Goal: Check status: Check status

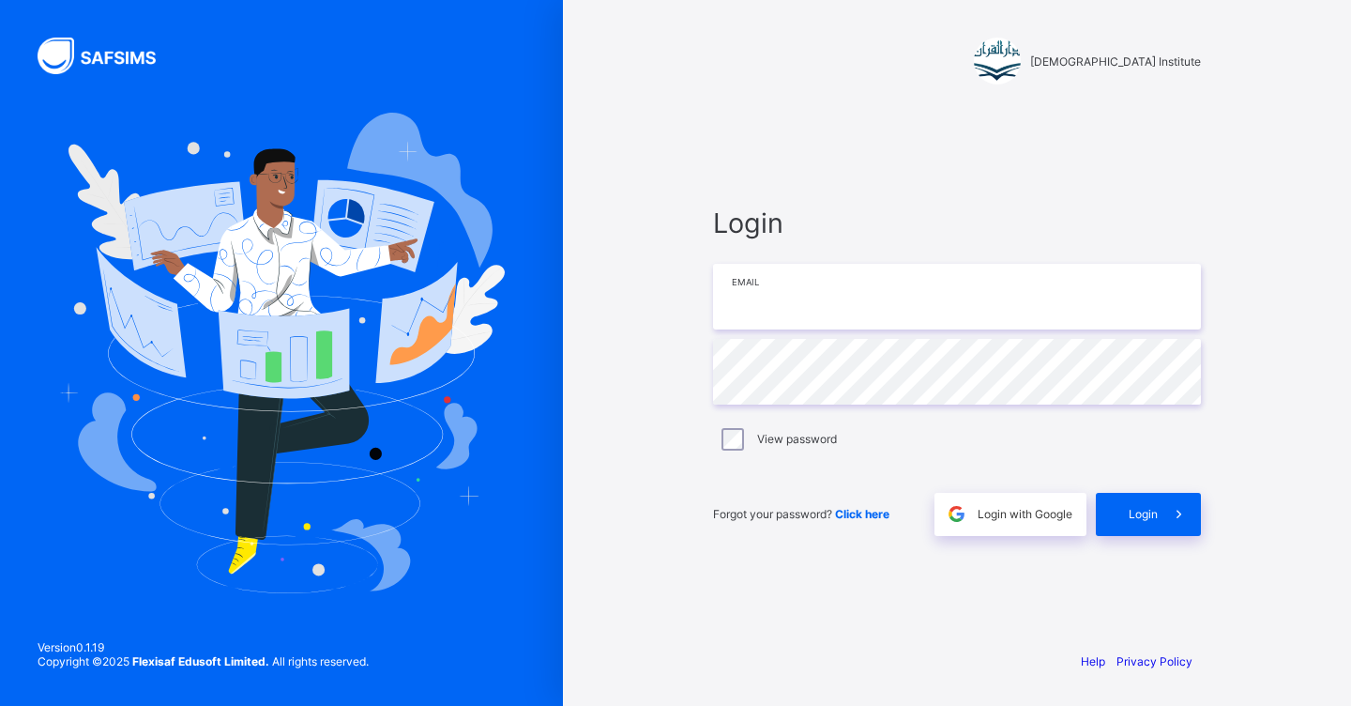
type input "**********"
click at [1164, 510] on span at bounding box center [1179, 514] width 43 height 43
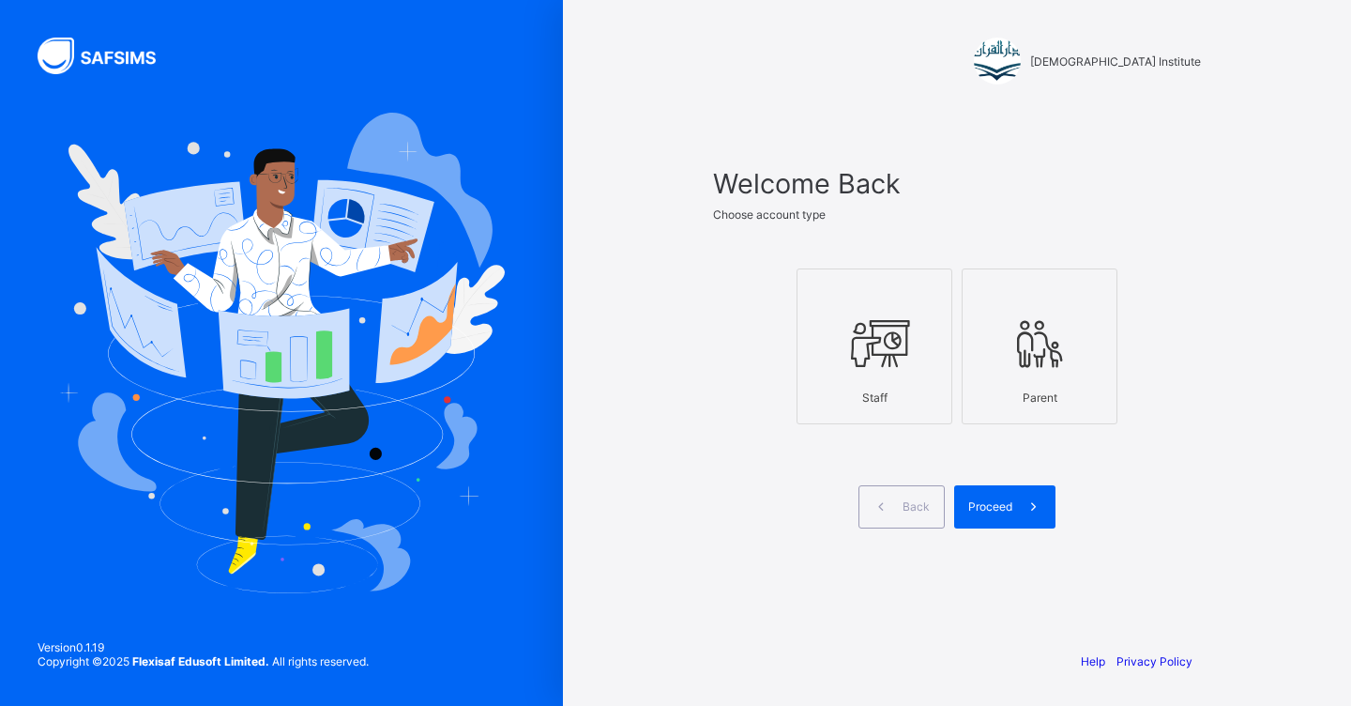
click at [860, 375] on div at bounding box center [874, 344] width 135 height 74
click at [1015, 518] on span at bounding box center [1033, 506] width 43 height 43
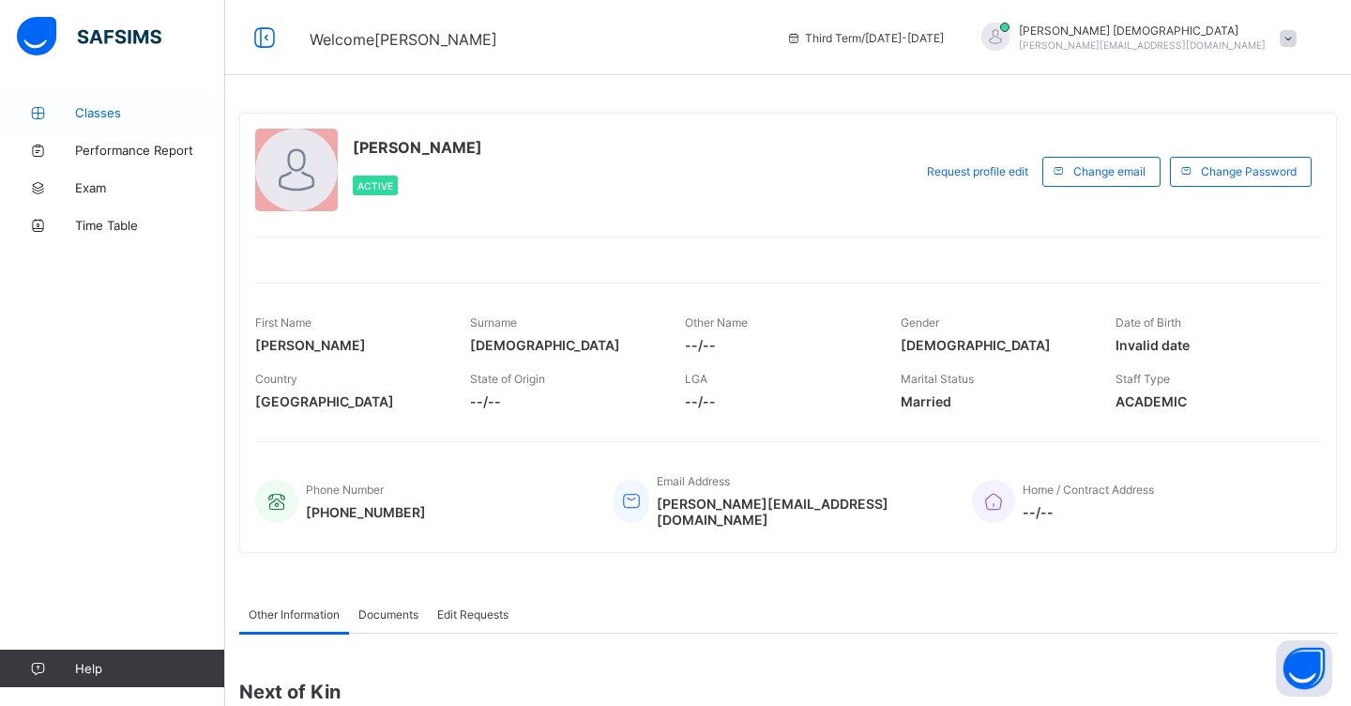
click at [106, 118] on span "Classes" at bounding box center [150, 112] width 150 height 15
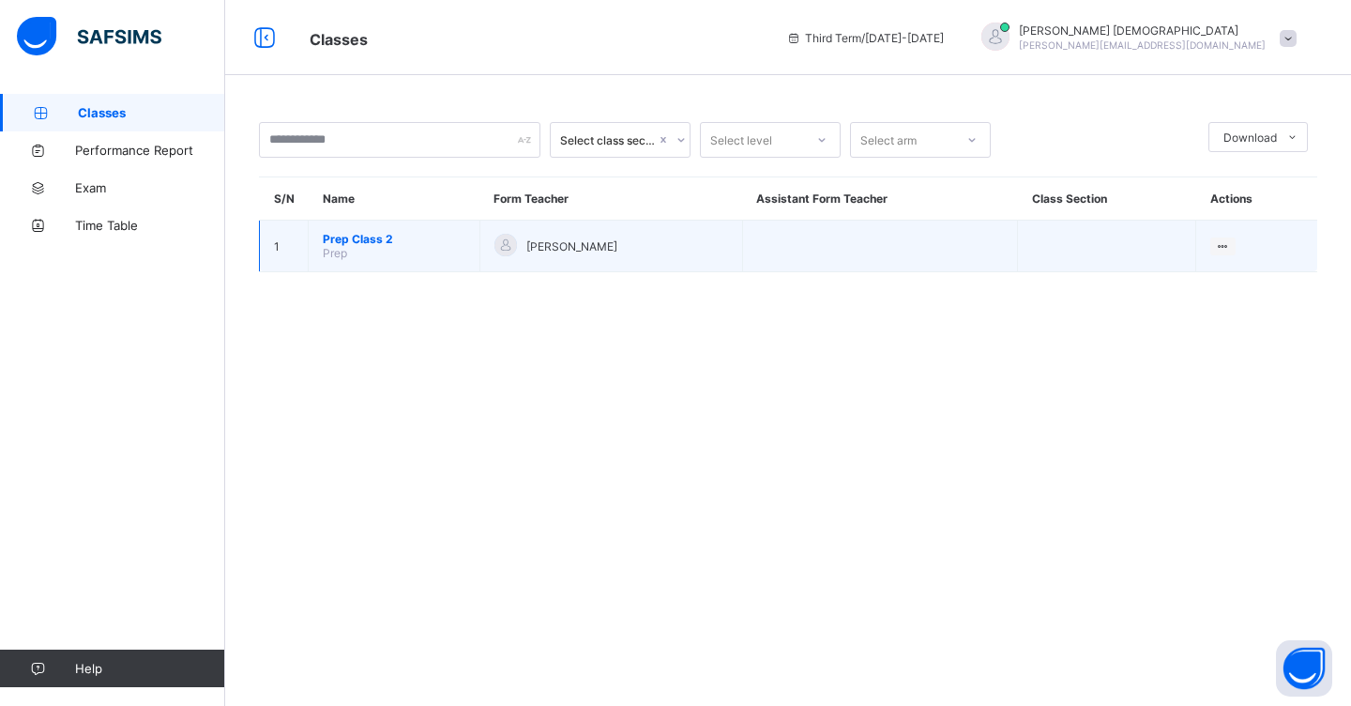
click at [368, 241] on span "Prep Class 2" at bounding box center [394, 239] width 143 height 14
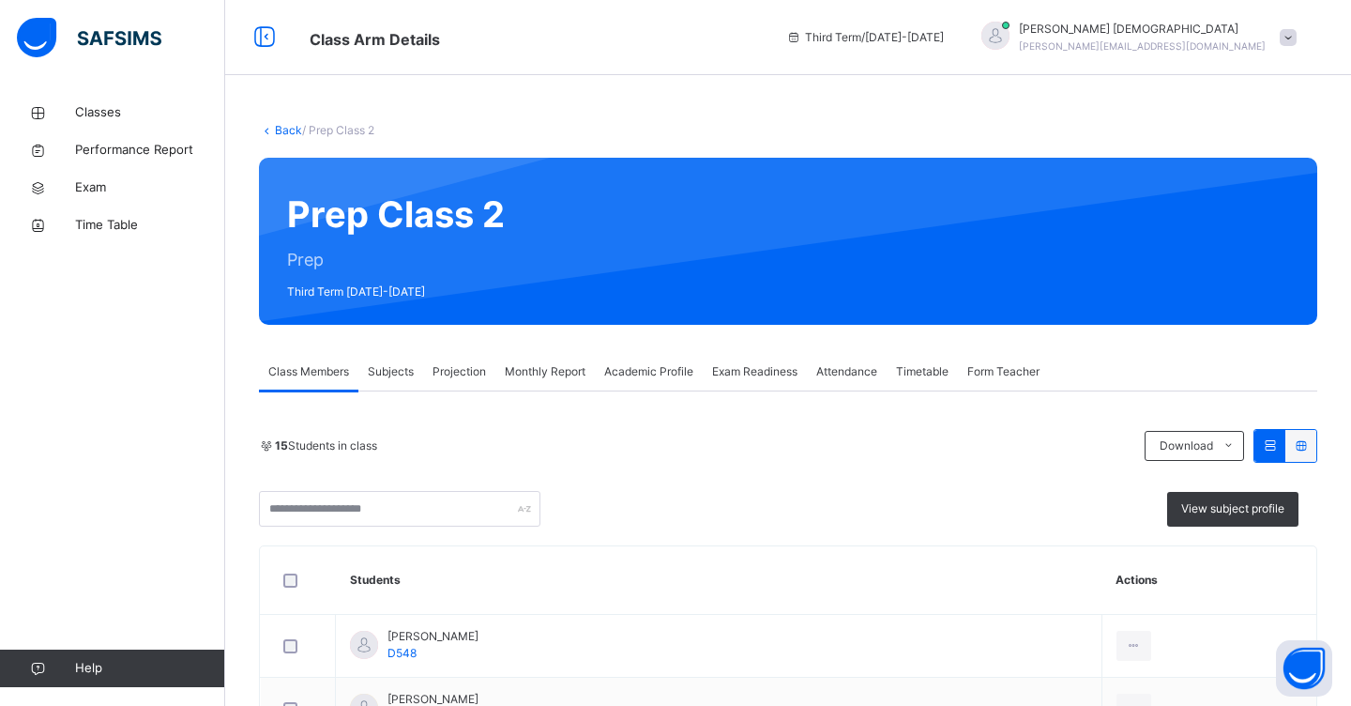
click at [451, 374] on span "Projection" at bounding box center [459, 371] width 53 height 17
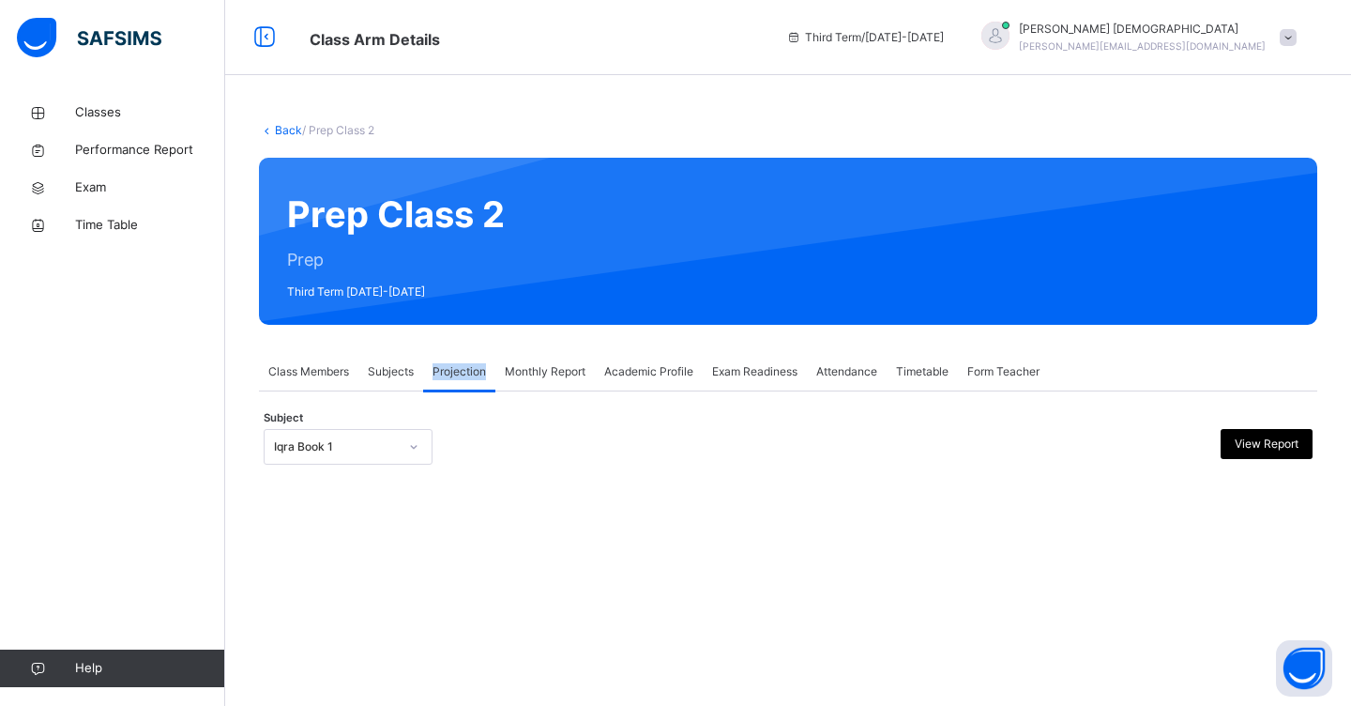
click at [453, 372] on span "Projection" at bounding box center [459, 371] width 53 height 17
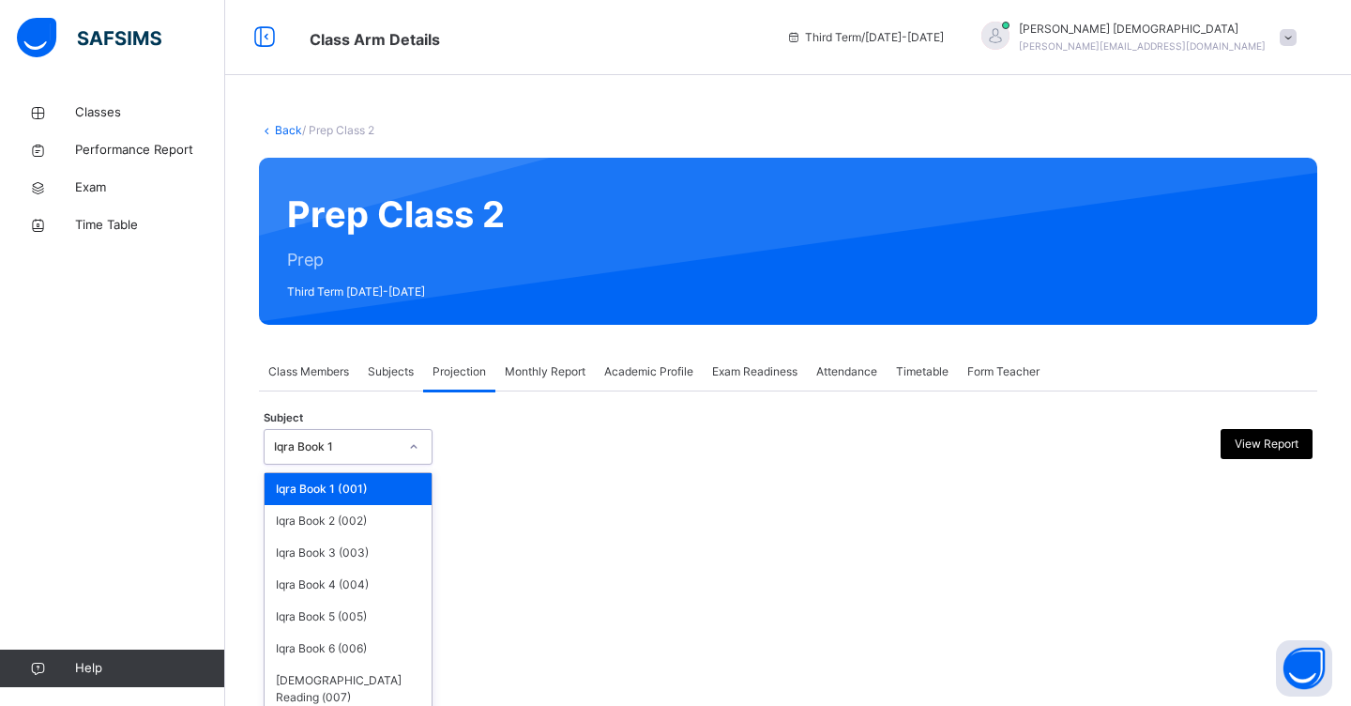
click at [418, 450] on icon at bounding box center [413, 446] width 11 height 19
click at [379, 518] on div "Iqra Book 2 (002)" at bounding box center [348, 521] width 167 height 32
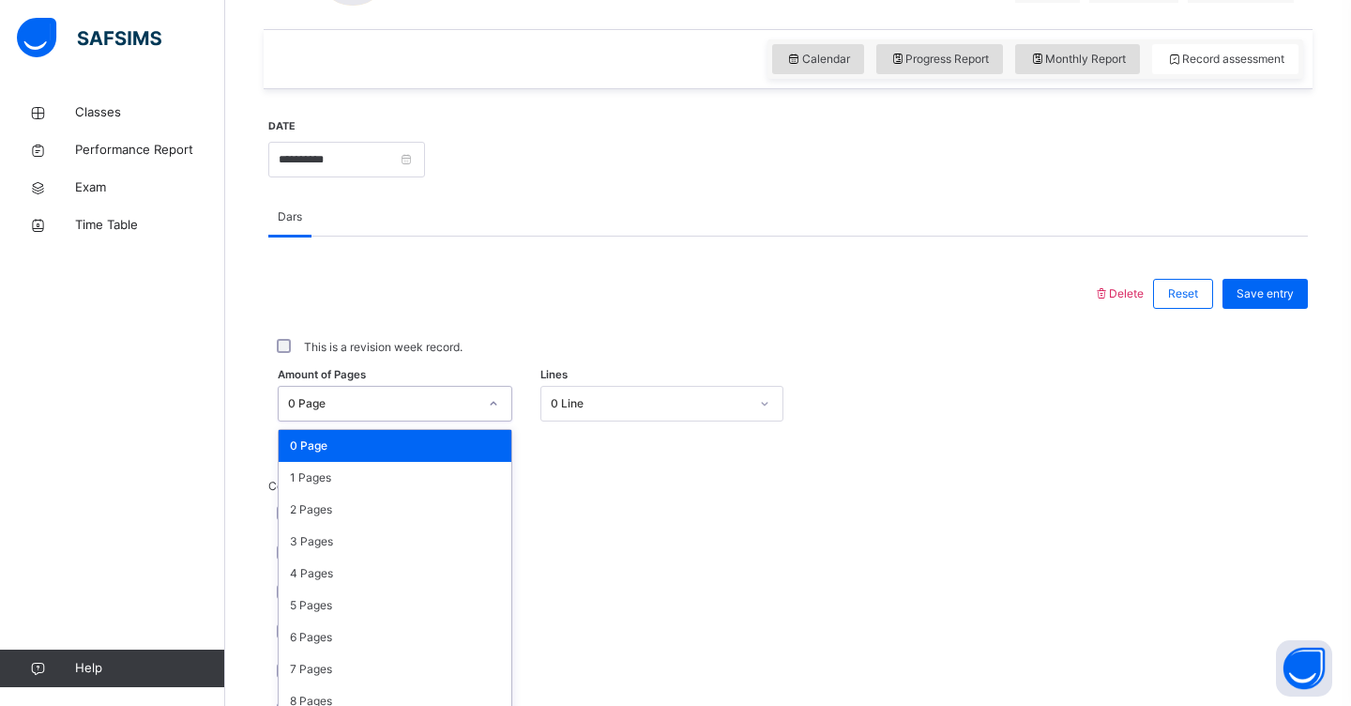
scroll to position [636, 0]
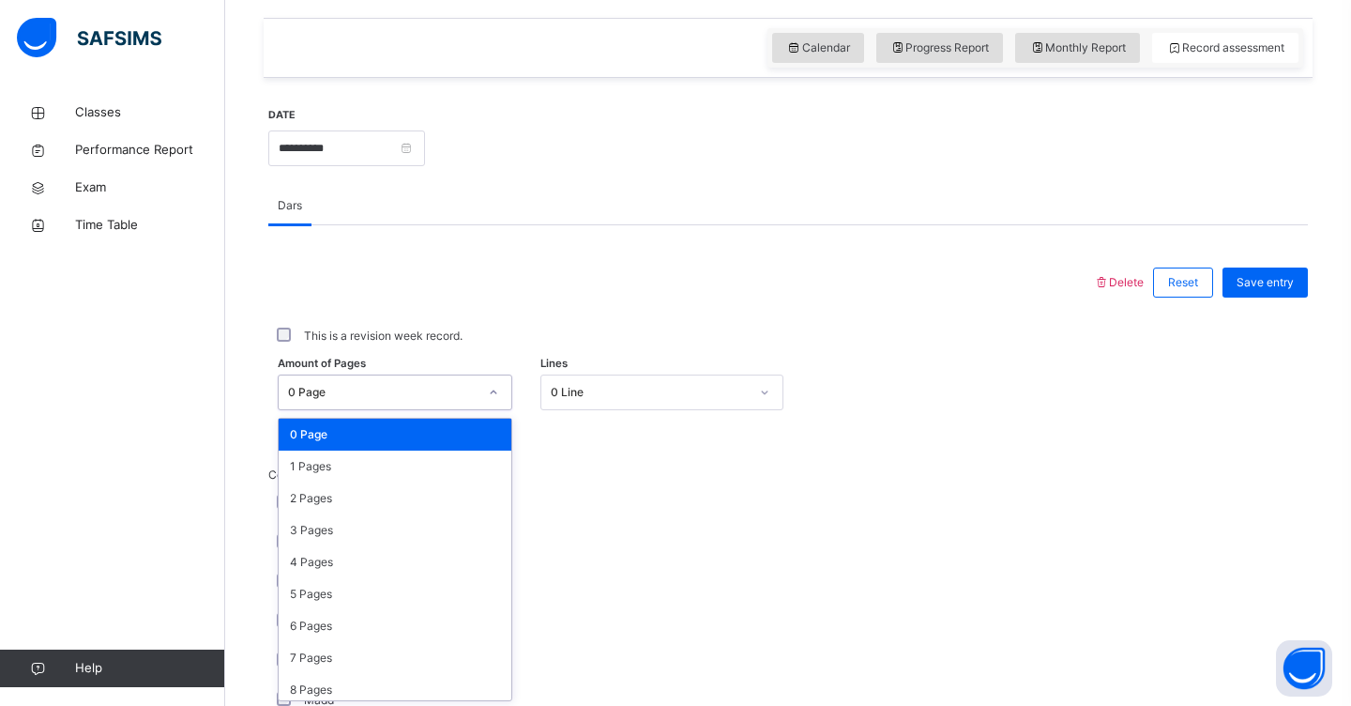
click at [493, 410] on div "option 0 Page focused, 1 of 31. 31 results available. Use Up and Down to choose…" at bounding box center [395, 392] width 235 height 36
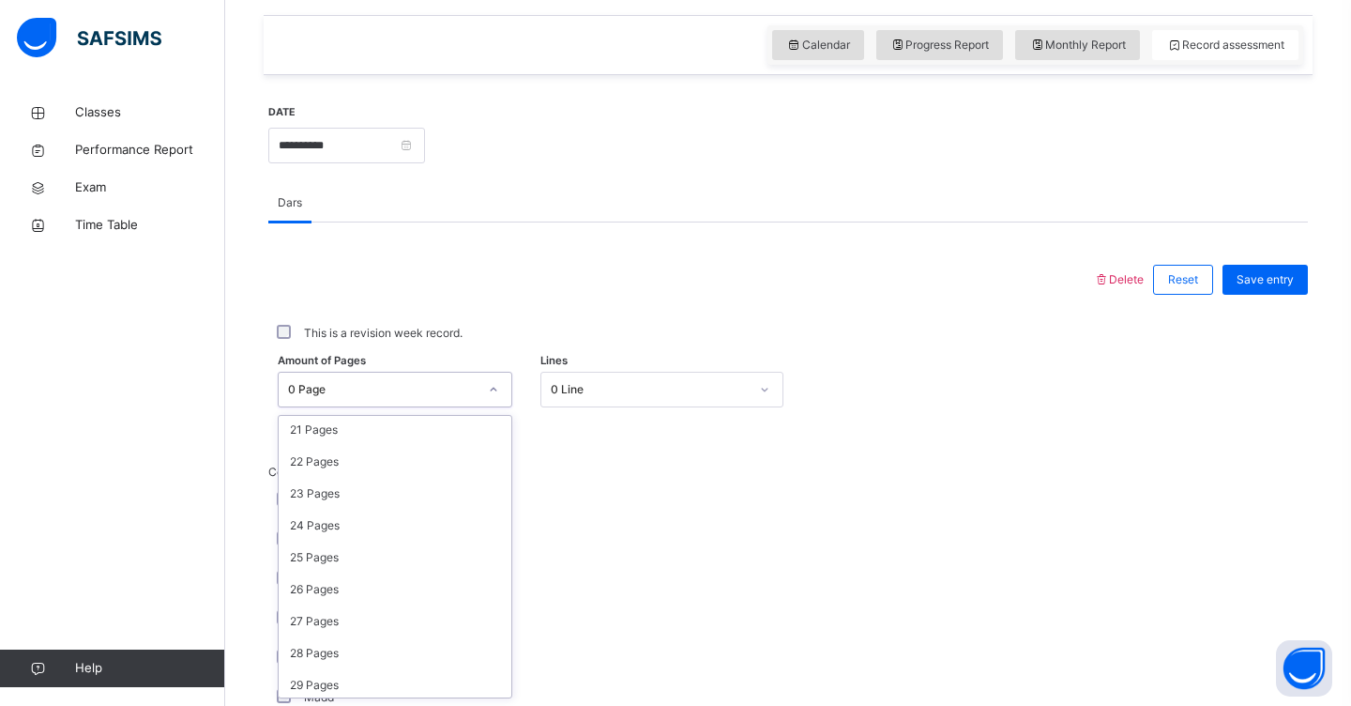
scroll to position [708, 0]
click at [424, 695] on div "30 Pages" at bounding box center [395, 681] width 233 height 32
click at [495, 397] on div at bounding box center [494, 389] width 32 height 30
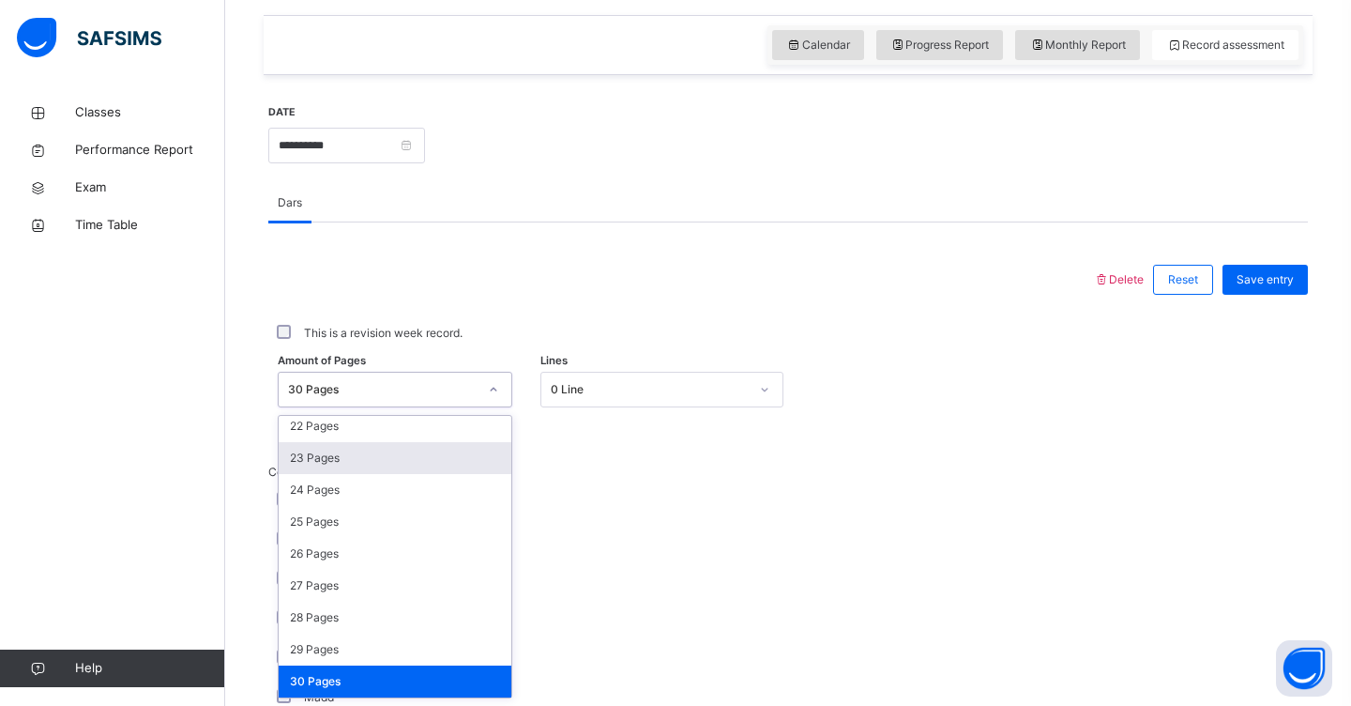
drag, startPoint x: 394, startPoint y: 660, endPoint x: 369, endPoint y: 462, distance: 199.6
click at [369, 462] on div "0 Page 1 Pages 2 Pages 3 Pages 4 Pages 5 Pages 6 Pages 7 Pages 8 Pages 9 Pages …" at bounding box center [395, 557] width 233 height 282
click at [369, 462] on div "23 Pages" at bounding box center [395, 458] width 233 height 32
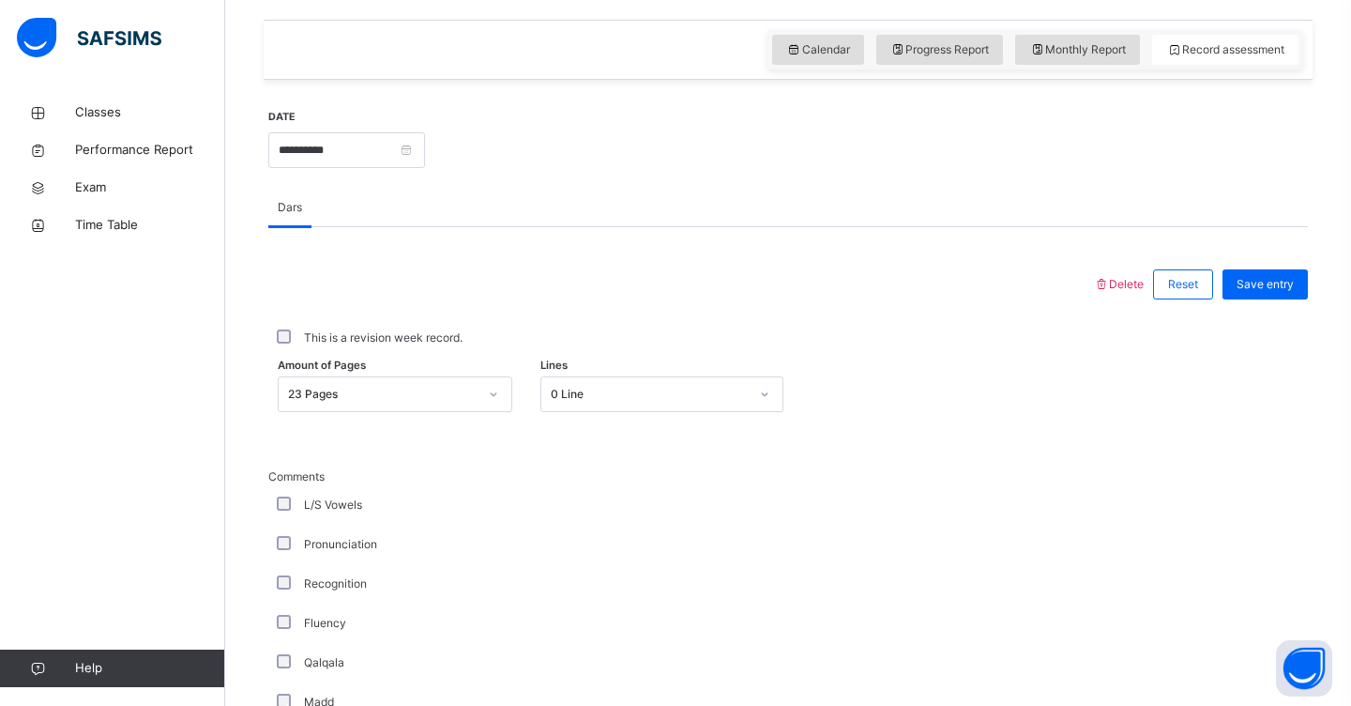
drag, startPoint x: 719, startPoint y: 83, endPoint x: 838, endPoint y: 155, distance: 139.4
click at [838, 155] on div "**********" at bounding box center [788, 699] width 1049 height 1238
click at [837, 160] on div at bounding box center [866, 148] width 864 height 81
drag, startPoint x: 837, startPoint y: 160, endPoint x: 756, endPoint y: 308, distance: 168.8
click at [760, 307] on div "**********" at bounding box center [788, 698] width 1040 height 1219
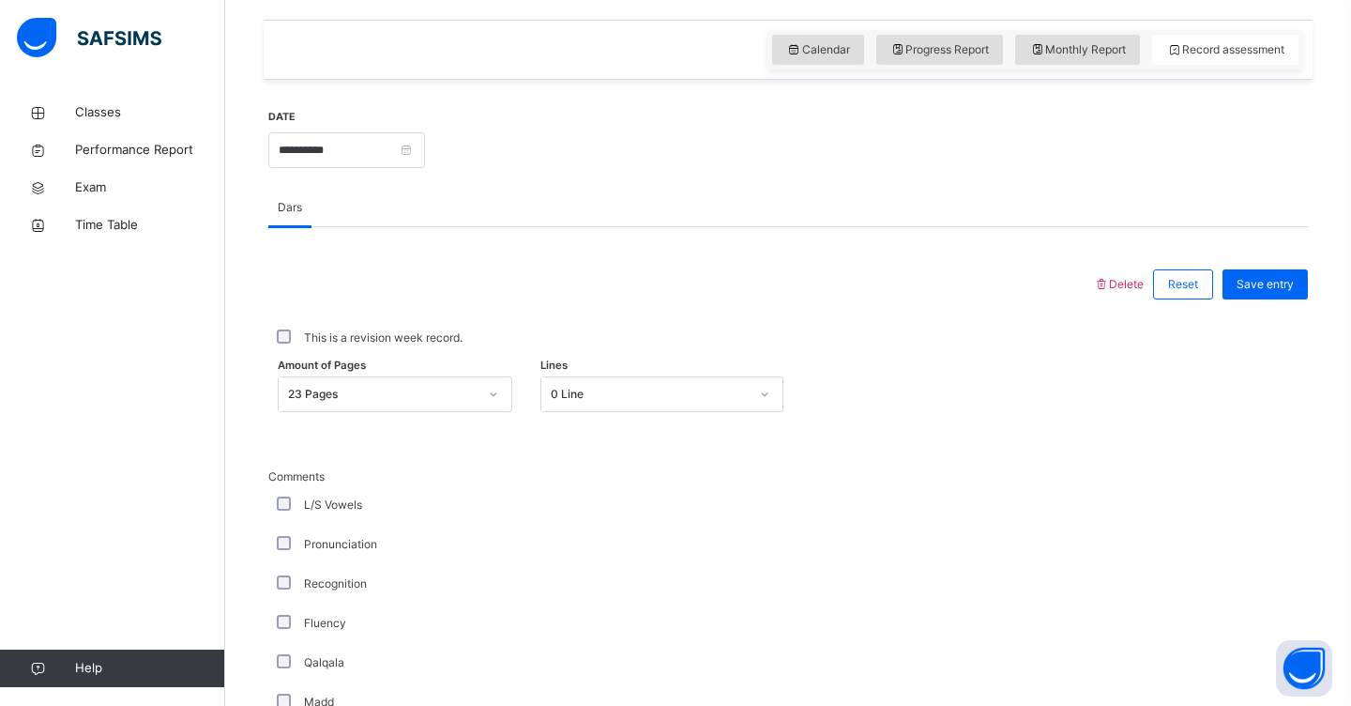
click at [756, 297] on div at bounding box center [681, 284] width 806 height 49
drag, startPoint x: 756, startPoint y: 297, endPoint x: 724, endPoint y: 185, distance: 117.0
click at [724, 185] on div "**********" at bounding box center [788, 698] width 1040 height 1219
click at [732, 162] on div at bounding box center [866, 148] width 864 height 81
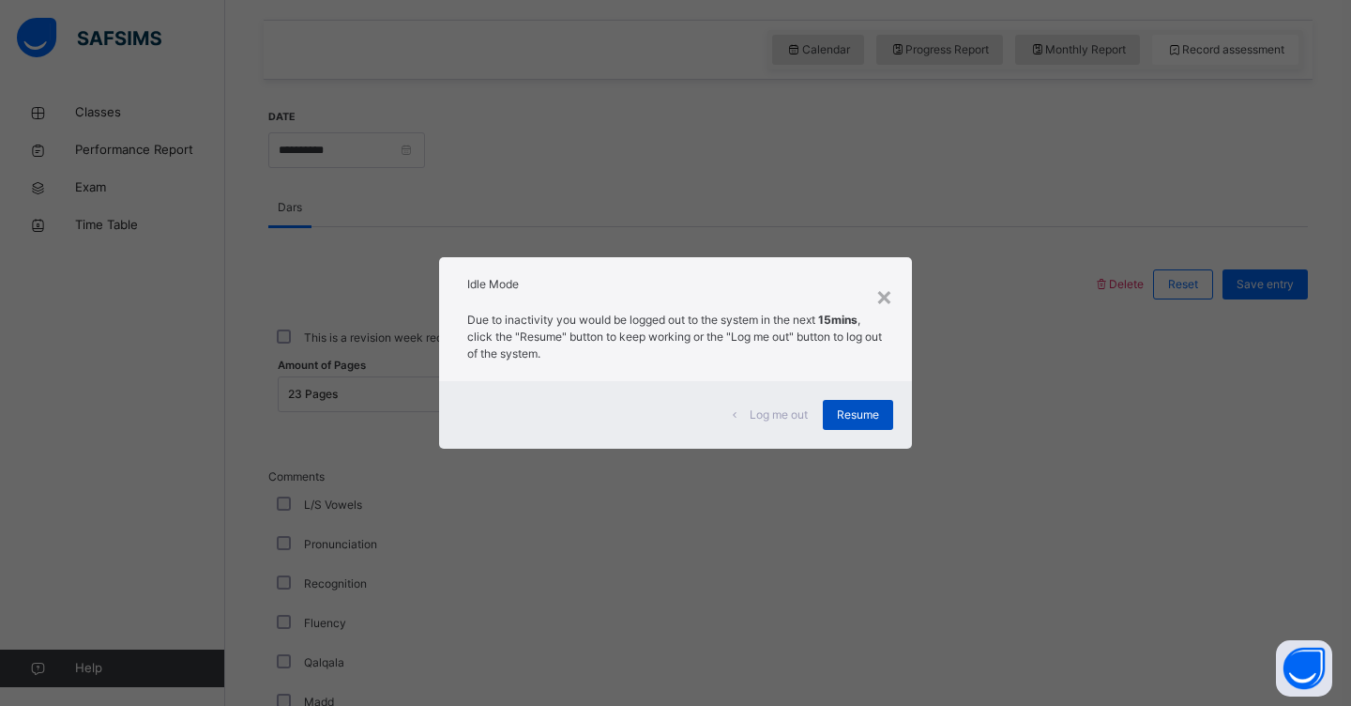
click at [876, 412] on span "Resume" at bounding box center [858, 414] width 42 height 17
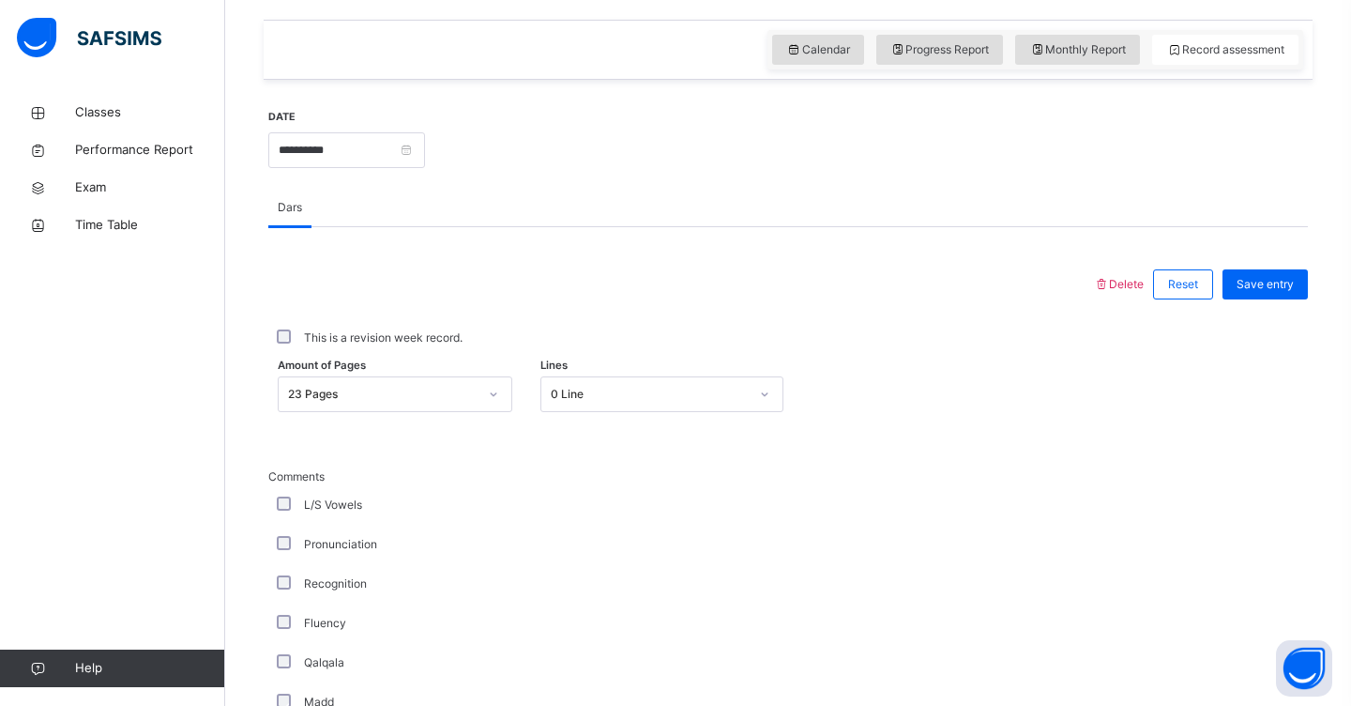
drag, startPoint x: 635, startPoint y: 135, endPoint x: 644, endPoint y: 175, distance: 41.2
click at [644, 175] on div at bounding box center [866, 148] width 864 height 81
drag, startPoint x: 644, startPoint y: 175, endPoint x: 617, endPoint y: 36, distance: 142.4
click at [617, 36] on div "**********" at bounding box center [788, 584] width 1049 height 1475
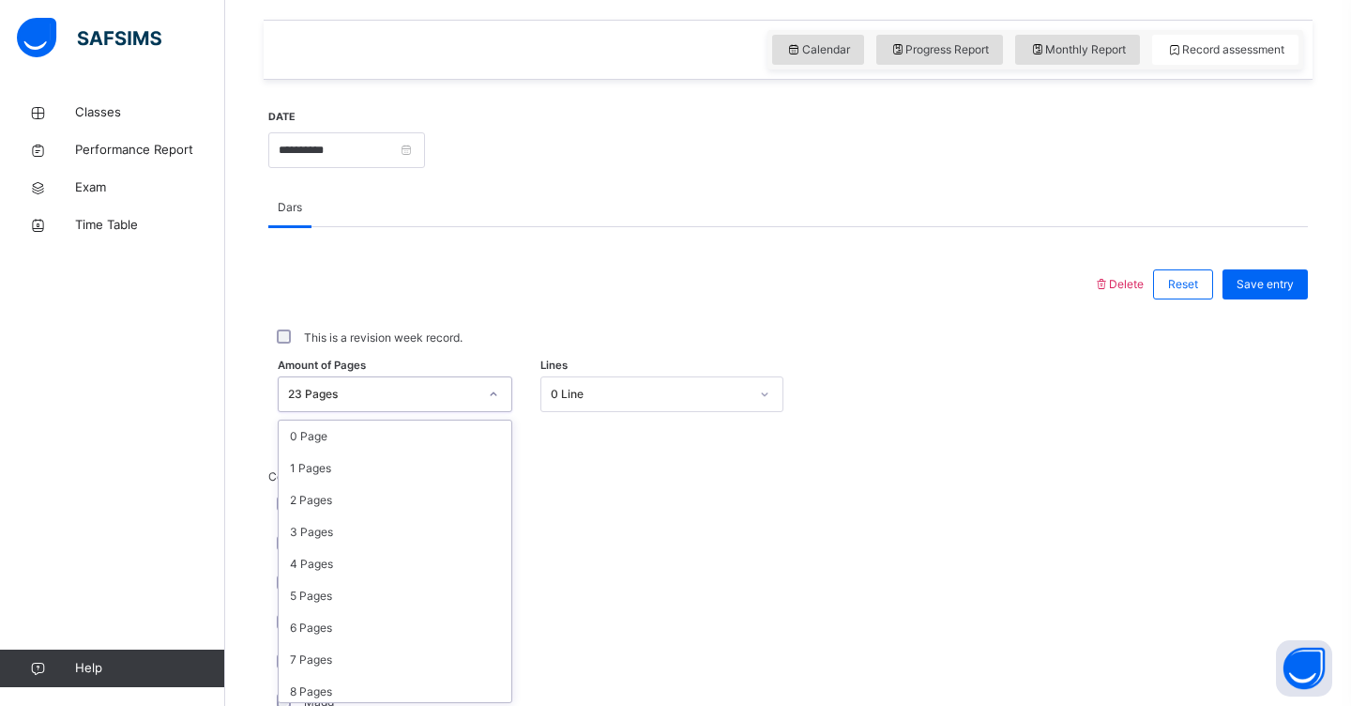
click at [494, 394] on icon at bounding box center [493, 394] width 7 height 4
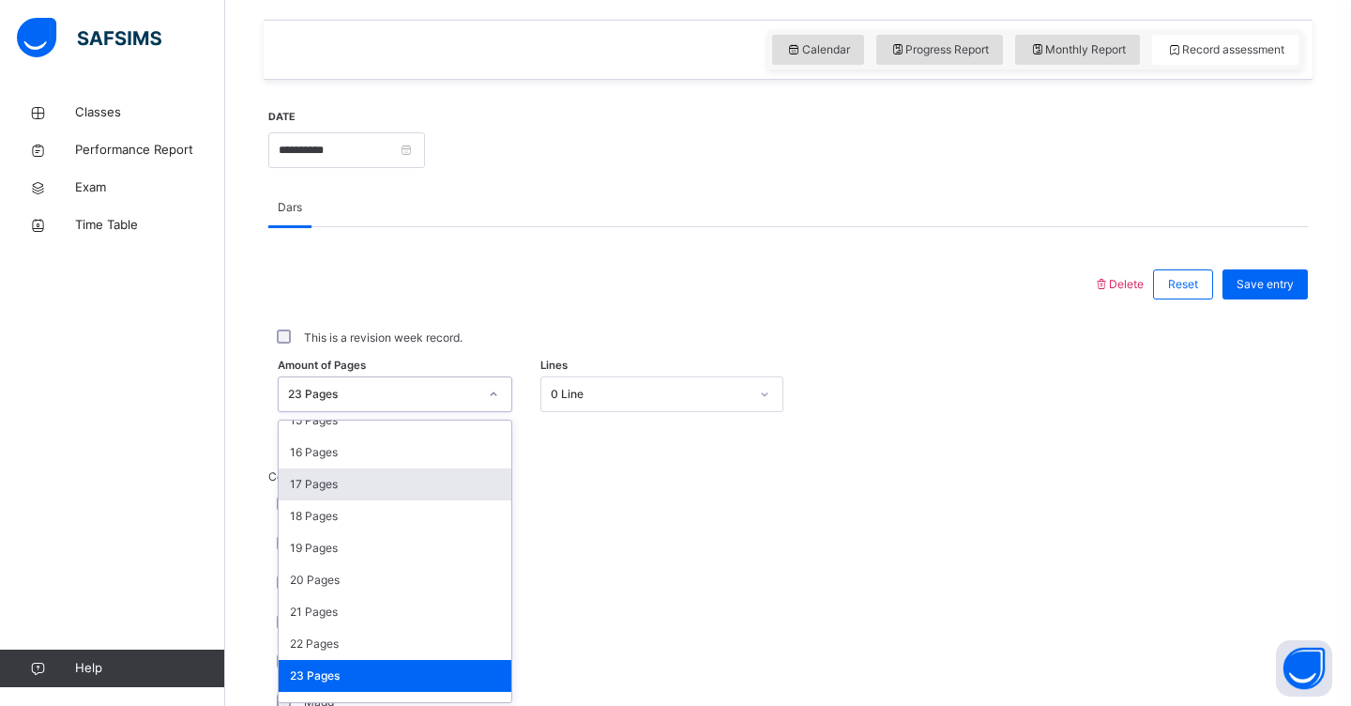
drag, startPoint x: 373, startPoint y: 493, endPoint x: 495, endPoint y: 480, distance: 122.6
click at [495, 480] on div "17 Pages" at bounding box center [395, 484] width 233 height 32
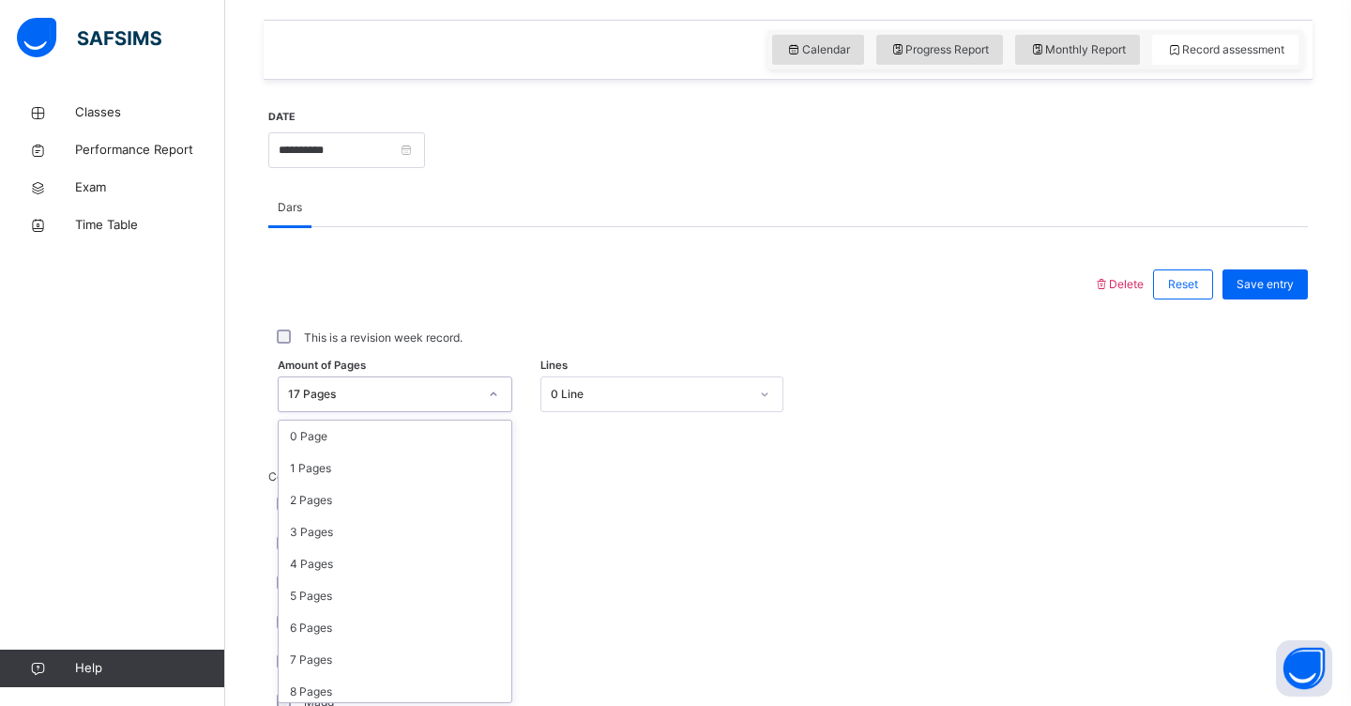
scroll to position [303, 0]
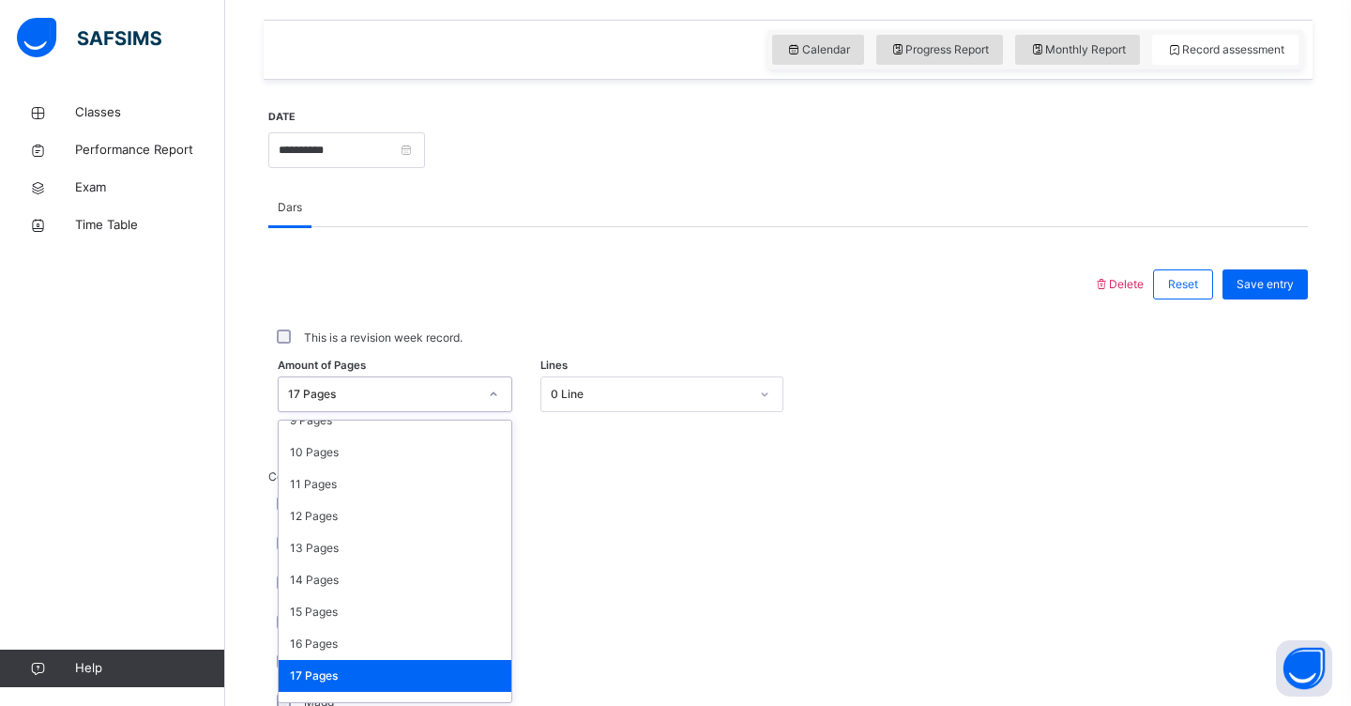
click at [493, 396] on icon at bounding box center [493, 394] width 11 height 19
click at [480, 457] on div "10 Pages" at bounding box center [395, 452] width 233 height 32
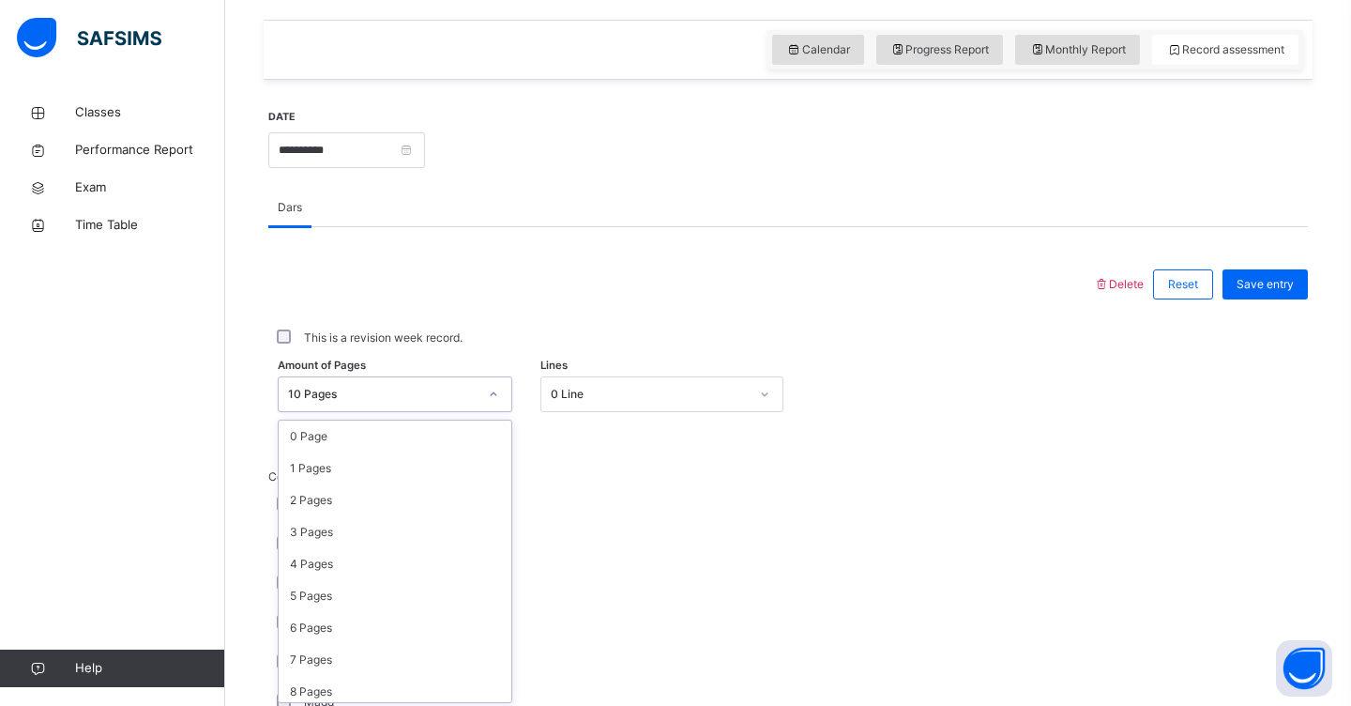
scroll to position [80, 0]
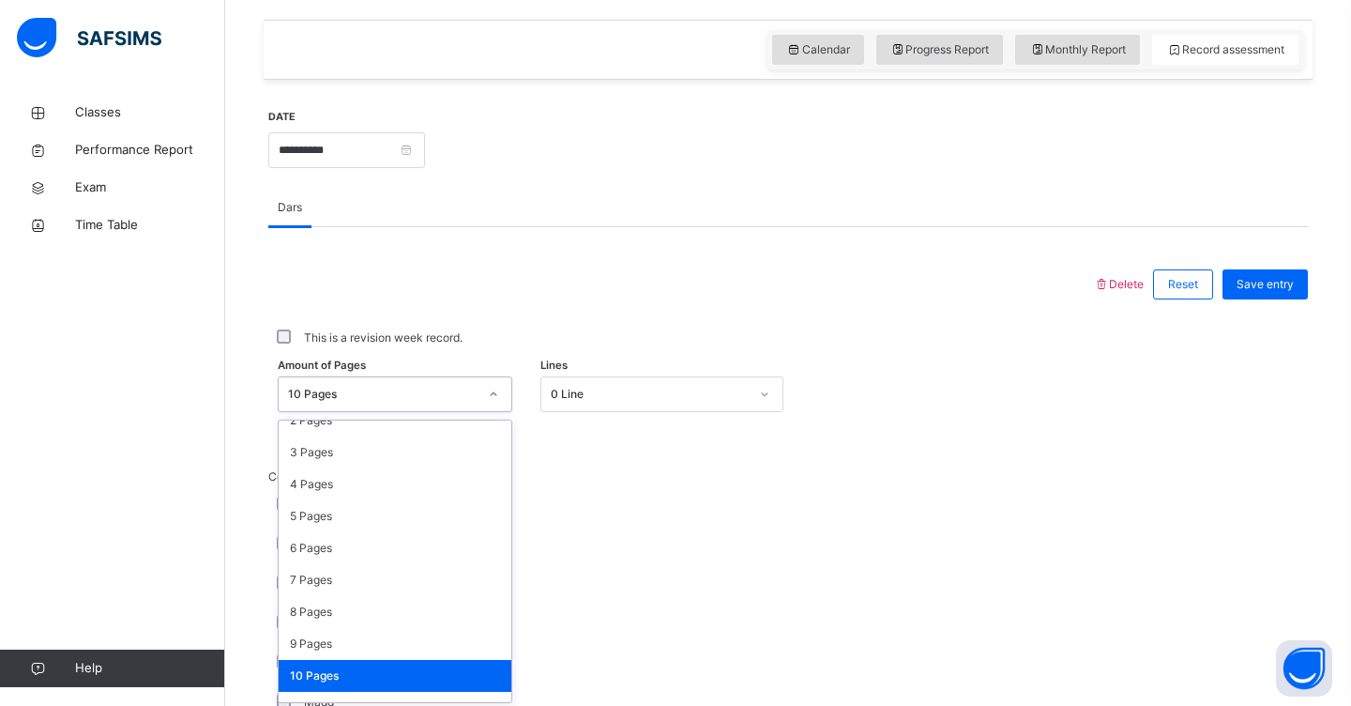
click at [491, 402] on icon at bounding box center [493, 394] width 11 height 19
click at [501, 438] on div "3 Pages" at bounding box center [395, 452] width 233 height 32
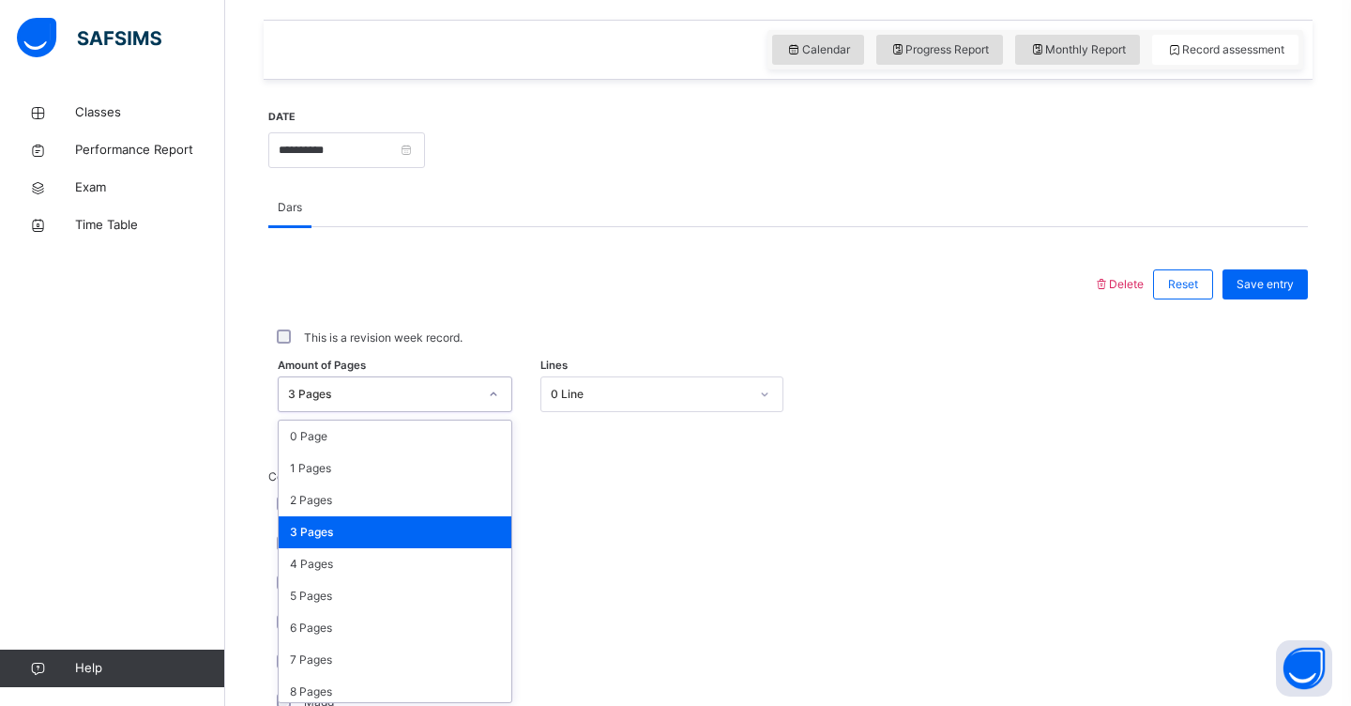
click at [493, 396] on icon at bounding box center [493, 394] width 11 height 19
click at [492, 441] on div "0 Page" at bounding box center [395, 436] width 233 height 32
